Goal: Communication & Community: Participate in discussion

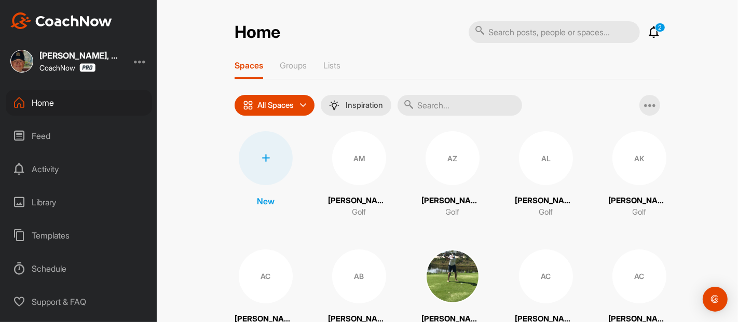
click at [50, 165] on div "Activity" at bounding box center [79, 169] width 146 height 26
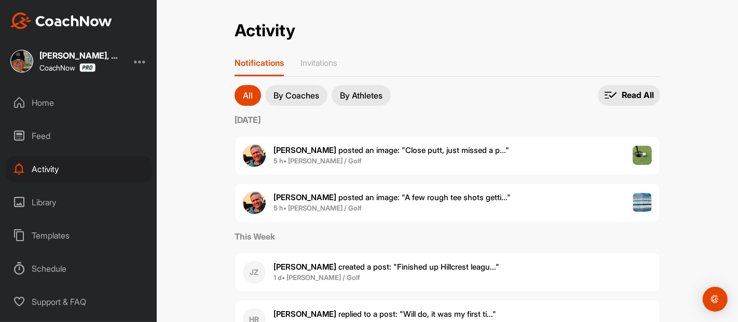
click at [194, 159] on div "Activity Activity Notifications Invitations All By Coaches By Athletes All noti…" at bounding box center [447, 161] width 581 height 322
click at [323, 203] on span "5 h • [PERSON_NAME] / Golf" at bounding box center [391, 208] width 237 height 10
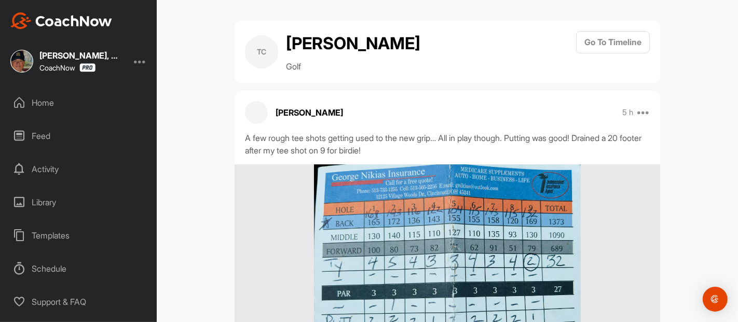
click at [684, 155] on div "TC [PERSON_NAME] Golf Go To Timeline [PERSON_NAME] 5 h Move to ... Report Delet…" at bounding box center [447, 161] width 581 height 322
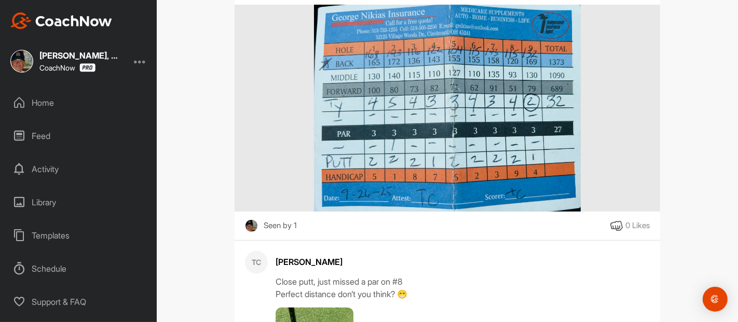
scroll to position [161, 0]
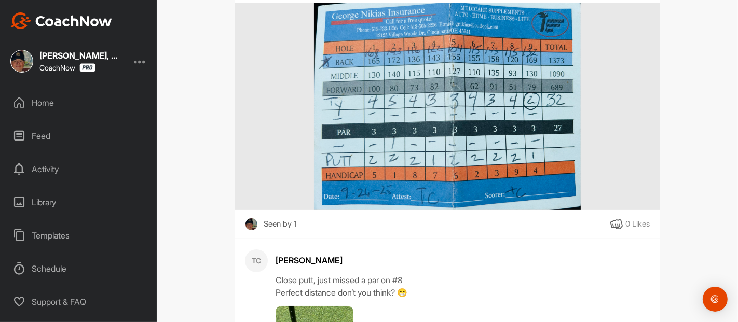
click at [610, 219] on icon at bounding box center [616, 224] width 12 height 12
click at [672, 188] on div "TC [PERSON_NAME] Golf Go To Timeline [PERSON_NAME] 5 h Move to ... Report Delet…" at bounding box center [447, 161] width 581 height 322
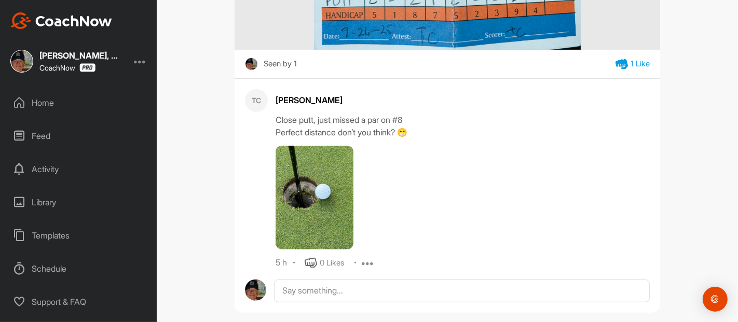
scroll to position [323, 0]
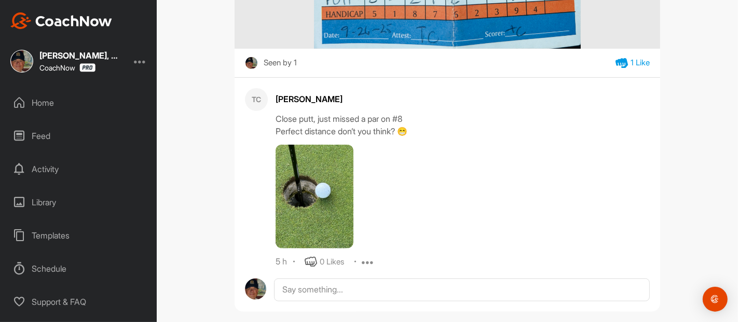
click at [307, 259] on icon at bounding box center [311, 262] width 12 height 12
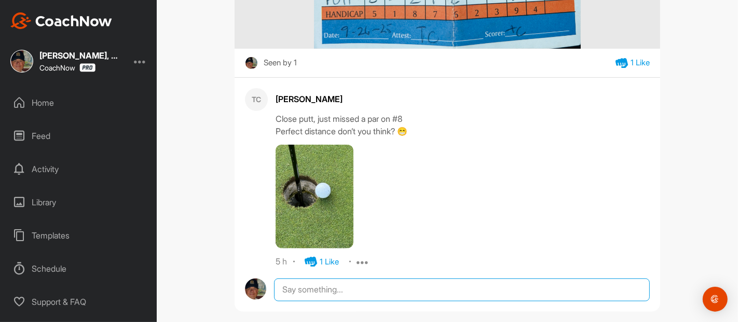
click at [321, 282] on textarea at bounding box center [462, 290] width 376 height 23
type textarea "Indeed!"
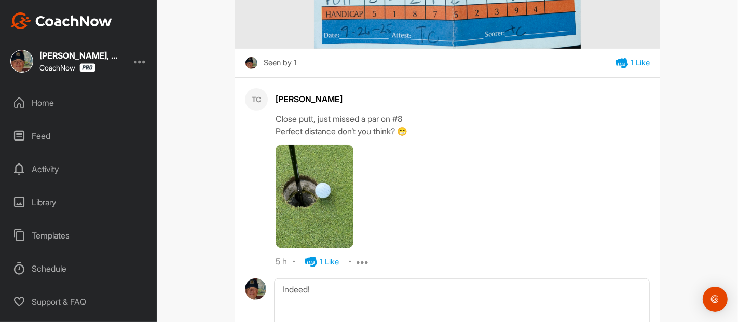
click at [689, 193] on div "TC [PERSON_NAME] Golf Go To Timeline [PERSON_NAME] 5 h Move to ... Report Delet…" at bounding box center [447, 161] width 581 height 322
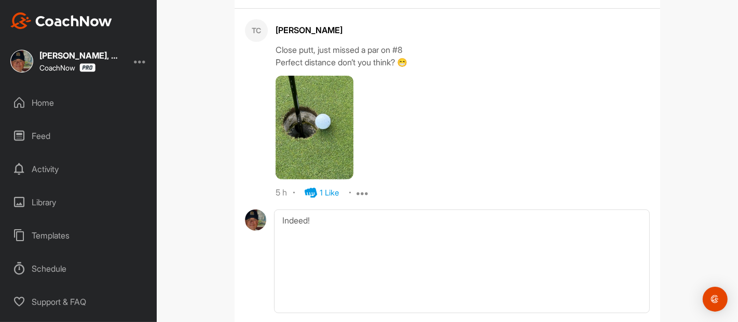
scroll to position [454, 0]
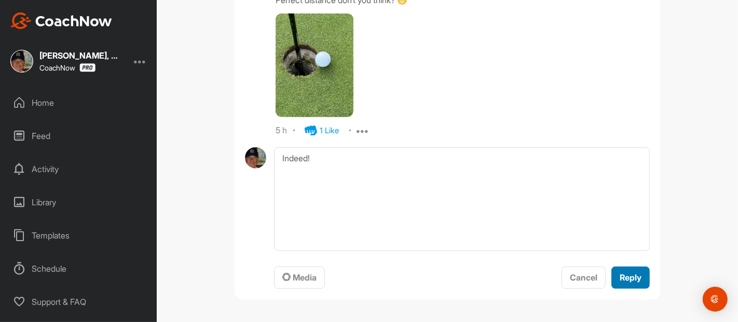
click at [621, 277] on span "Reply" at bounding box center [630, 277] width 22 height 10
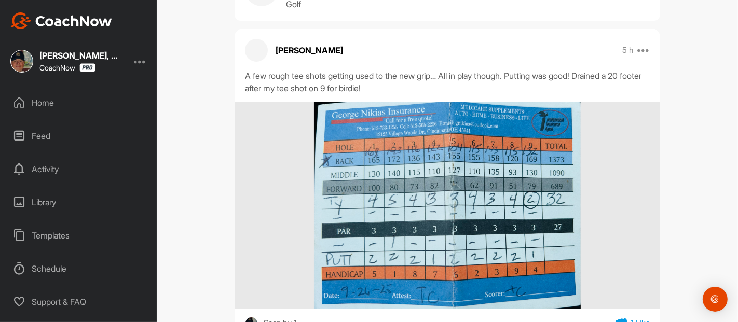
scroll to position [0, 0]
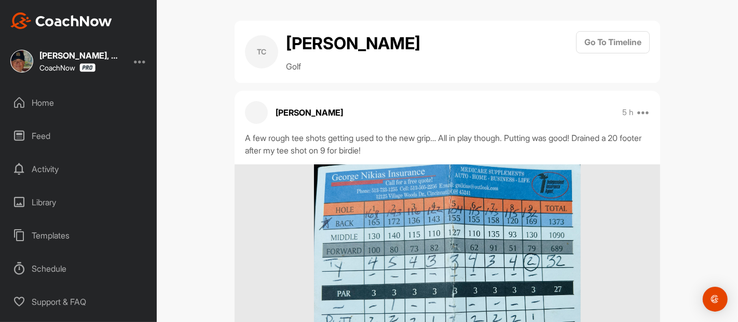
click at [45, 174] on div "Activity" at bounding box center [79, 169] width 146 height 26
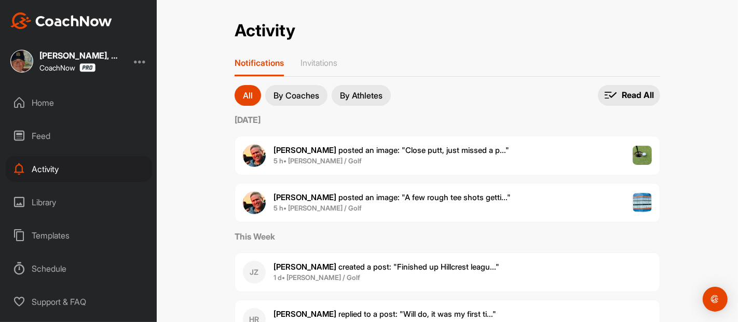
click at [180, 163] on div "Activity Activity Notifications Invitations All By Coaches By Athletes All noti…" at bounding box center [447, 161] width 581 height 322
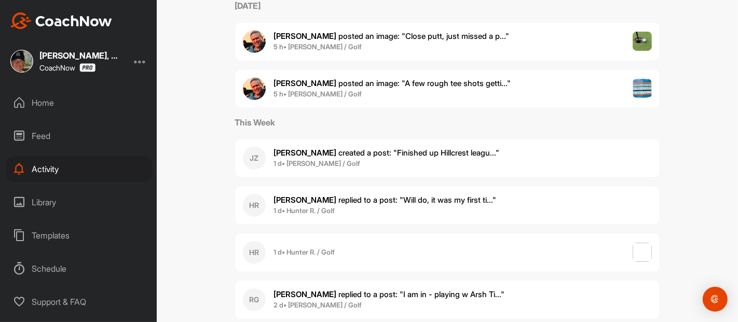
scroll to position [115, 0]
click at [673, 136] on div "Activity Activity Notifications Invitations All By Coaches By Athletes All noti…" at bounding box center [447, 161] width 581 height 322
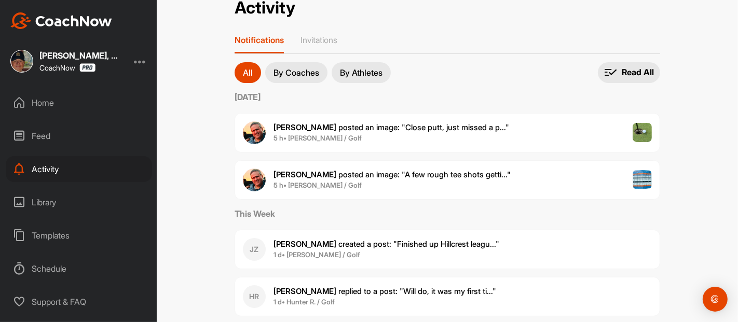
scroll to position [0, 0]
